Goal: Find specific page/section: Find specific page/section

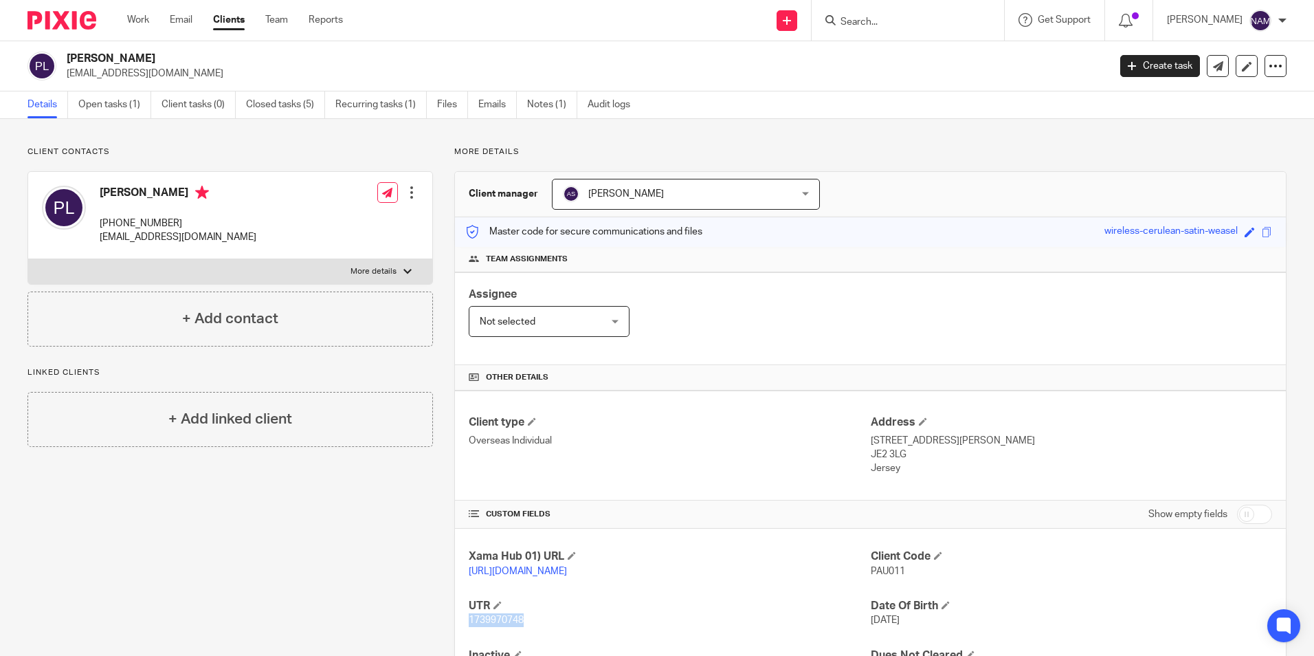
scroll to position [84, 0]
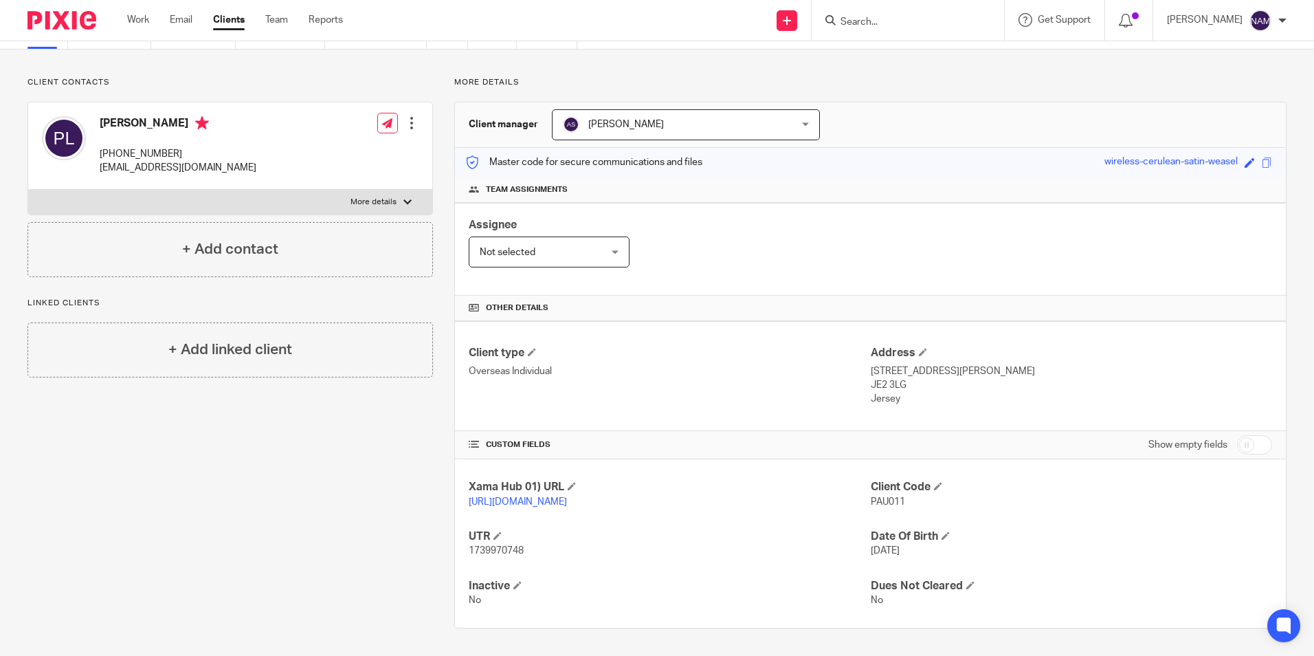
click at [930, 392] on div "Client type Overseas Individual Address [STREET_ADDRESS][PERSON_NAME] JE2 3LG […" at bounding box center [870, 376] width 831 height 110
click at [874, 392] on p "Jersey" at bounding box center [1071, 399] width 401 height 14
drag, startPoint x: 874, startPoint y: 386, endPoint x: 896, endPoint y: 379, distance: 23.5
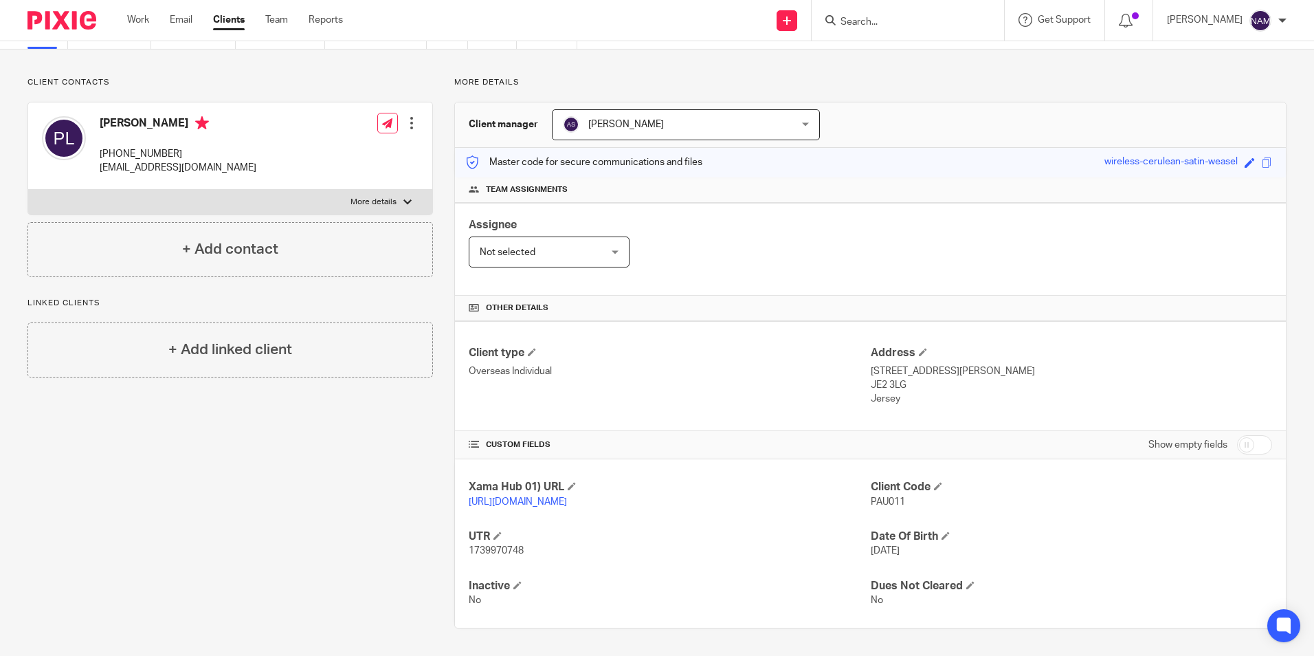
click at [896, 392] on p "Jersey" at bounding box center [1071, 399] width 401 height 14
click at [892, 392] on p "Jersey" at bounding box center [1071, 399] width 401 height 14
click at [881, 392] on p "Jersey" at bounding box center [1071, 399] width 401 height 14
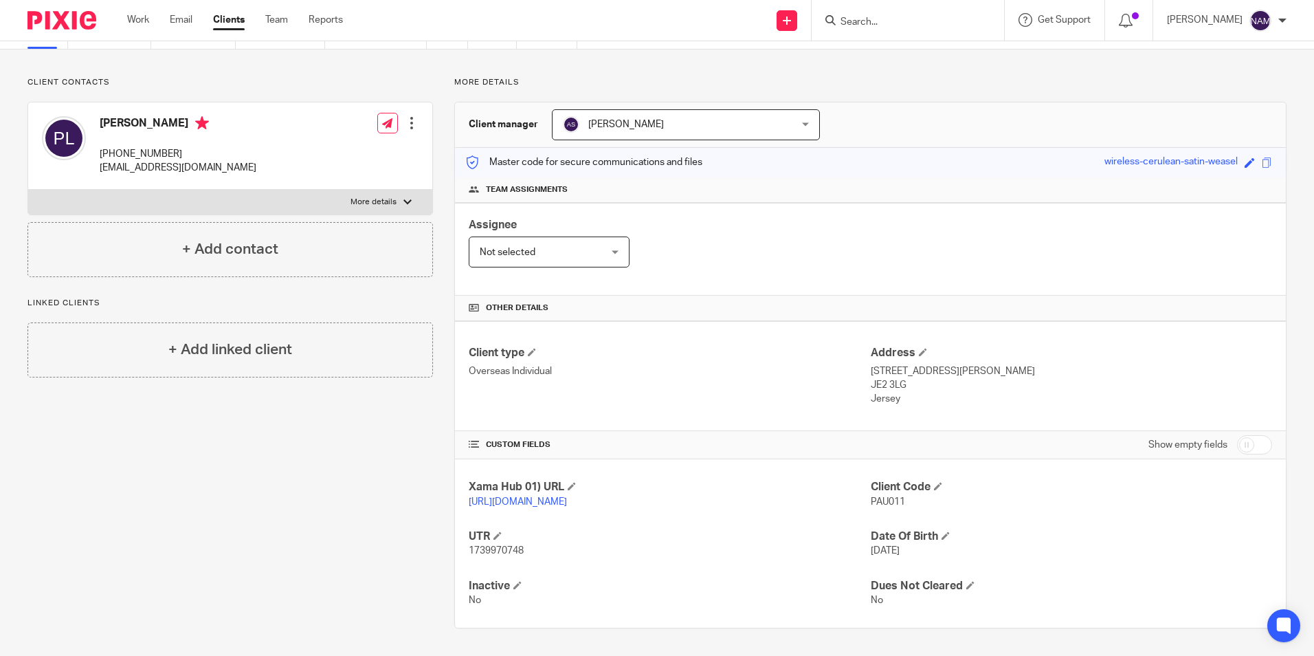
click at [881, 392] on p "Jersey" at bounding box center [1071, 399] width 401 height 14
